Goal: Information Seeking & Learning: Learn about a topic

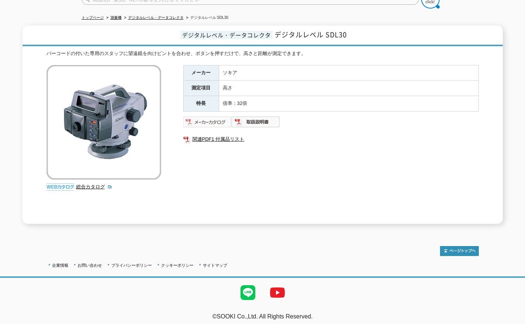
scroll to position [73, 0]
click at [62, 183] on img at bounding box center [61, 186] width 28 height 7
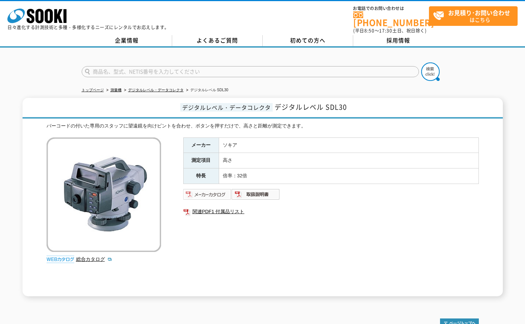
click at [202, 191] on img at bounding box center [207, 194] width 48 height 12
click at [222, 39] on link "よくあるご質問" at bounding box center [217, 40] width 90 height 11
click at [137, 35] on link "企業情報" at bounding box center [127, 40] width 90 height 11
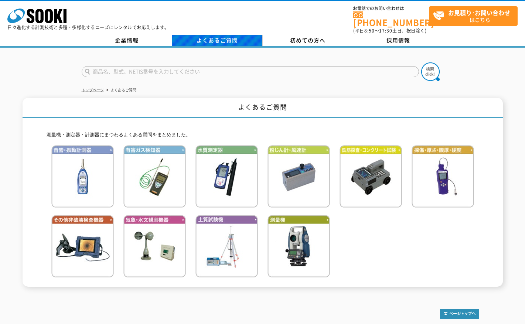
click at [217, 35] on link "よくあるご質問" at bounding box center [217, 40] width 90 height 11
click at [46, 63] on div at bounding box center [262, 65] width 525 height 35
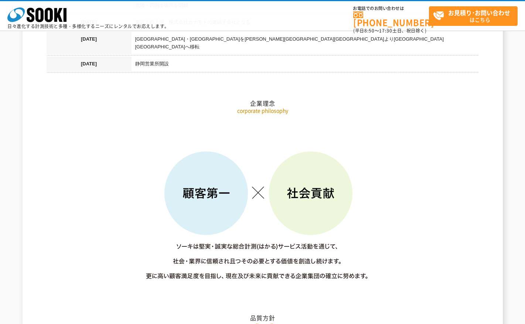
scroll to position [997, 0]
